Goal: Transaction & Acquisition: Purchase product/service

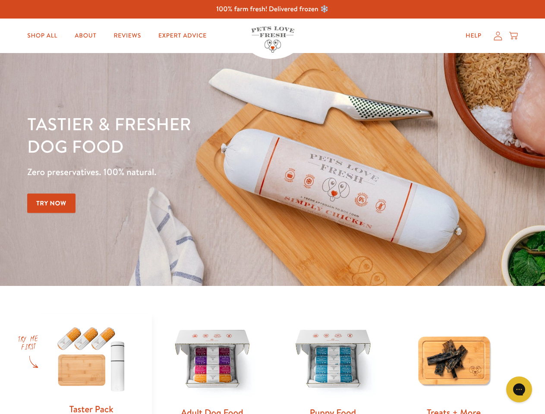
click at [272, 207] on div "Tastier & fresher dog food Zero preservatives. 100% natural. Try Now" at bounding box center [190, 170] width 327 height 114
click at [519, 390] on icon "Gorgias live chat" at bounding box center [519, 390] width 8 height 8
